Goal: Task Accomplishment & Management: Manage account settings

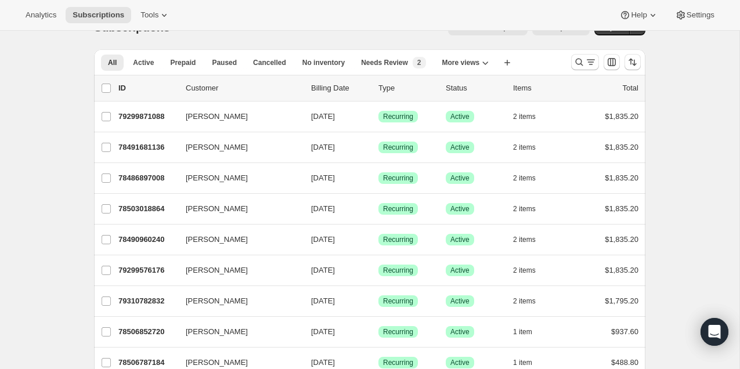
scroll to position [33, 0]
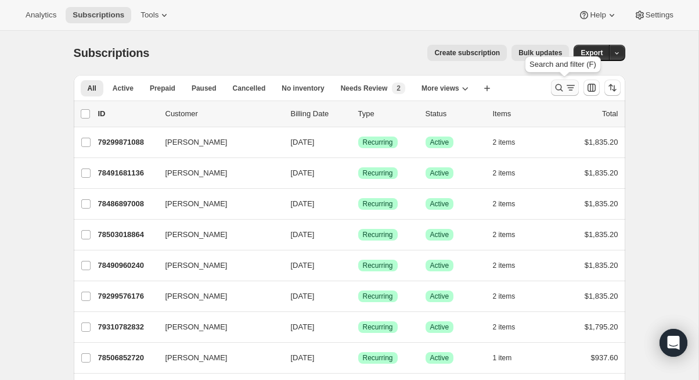
click at [559, 87] on icon "Search and filter results" at bounding box center [559, 88] width 12 height 12
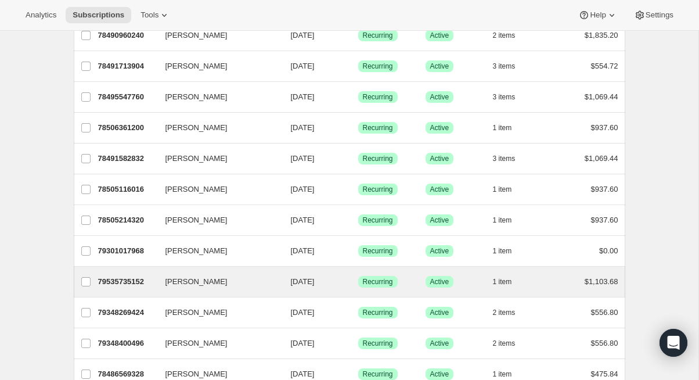
scroll to position [129, 0]
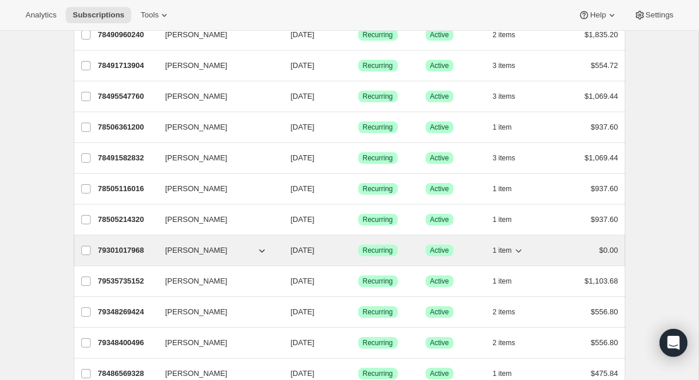
type input "[PERSON_NAME]"
click at [112, 248] on p "79301017968" at bounding box center [127, 250] width 58 height 12
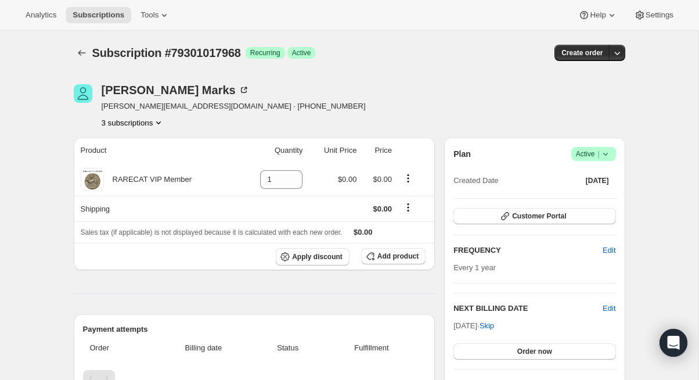
click at [163, 121] on icon "Product actions" at bounding box center [159, 123] width 12 height 12
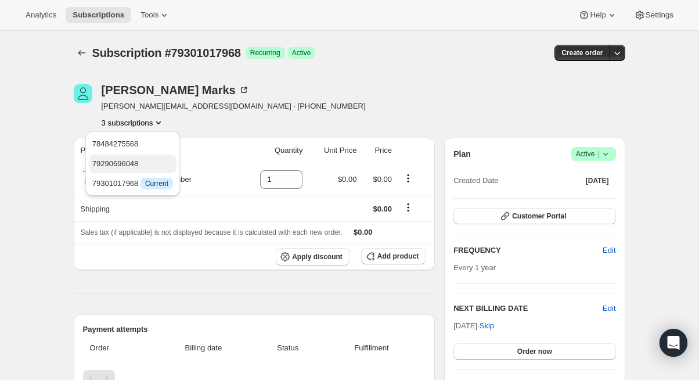
click at [152, 163] on span "79290696048" at bounding box center [132, 164] width 81 height 12
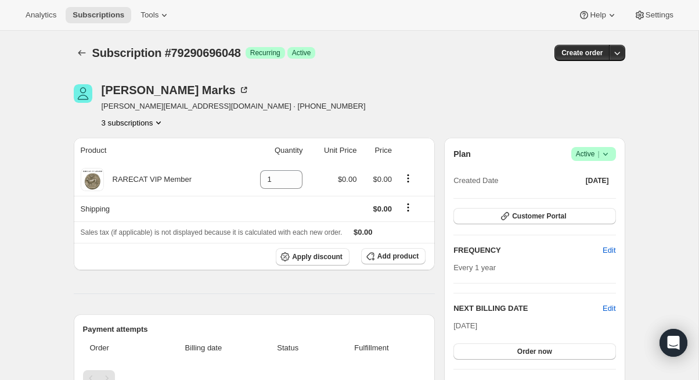
click at [163, 120] on icon "Product actions" at bounding box center [159, 123] width 12 height 12
click at [157, 145] on span "78484275568" at bounding box center [131, 144] width 81 height 12
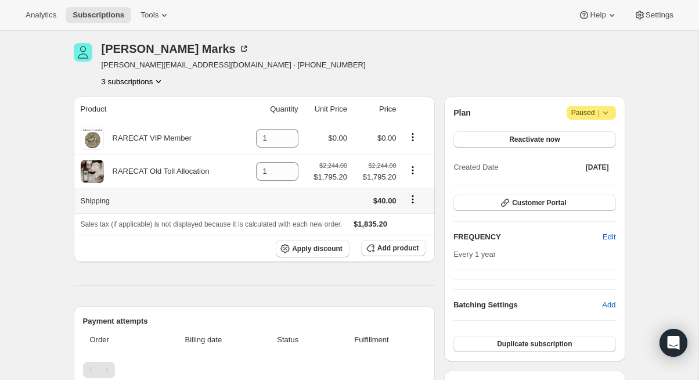
scroll to position [41, 0]
click at [163, 83] on icon "Product actions" at bounding box center [159, 82] width 12 height 12
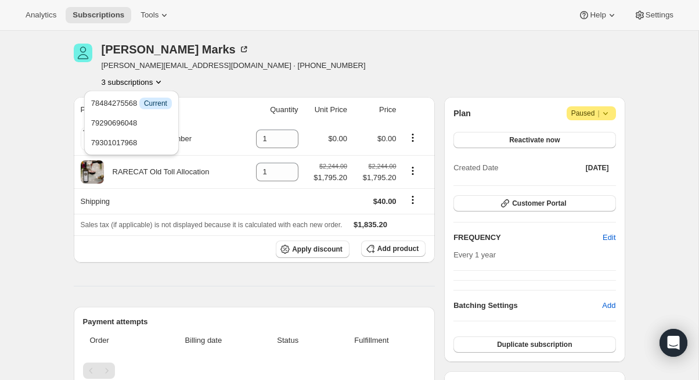
click at [237, 82] on div "3 subscriptions" at bounding box center [234, 82] width 264 height 12
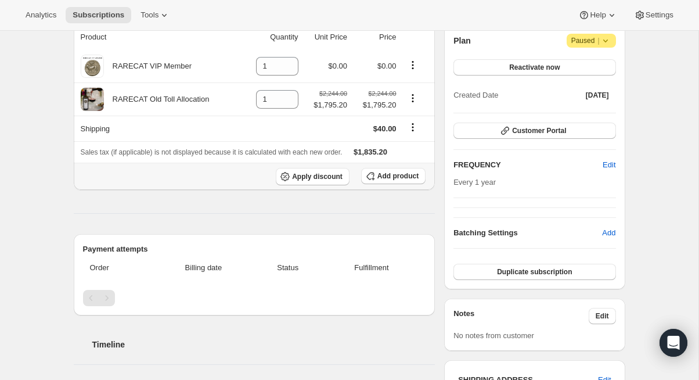
scroll to position [0, 0]
